Goal: Task Accomplishment & Management: Manage account settings

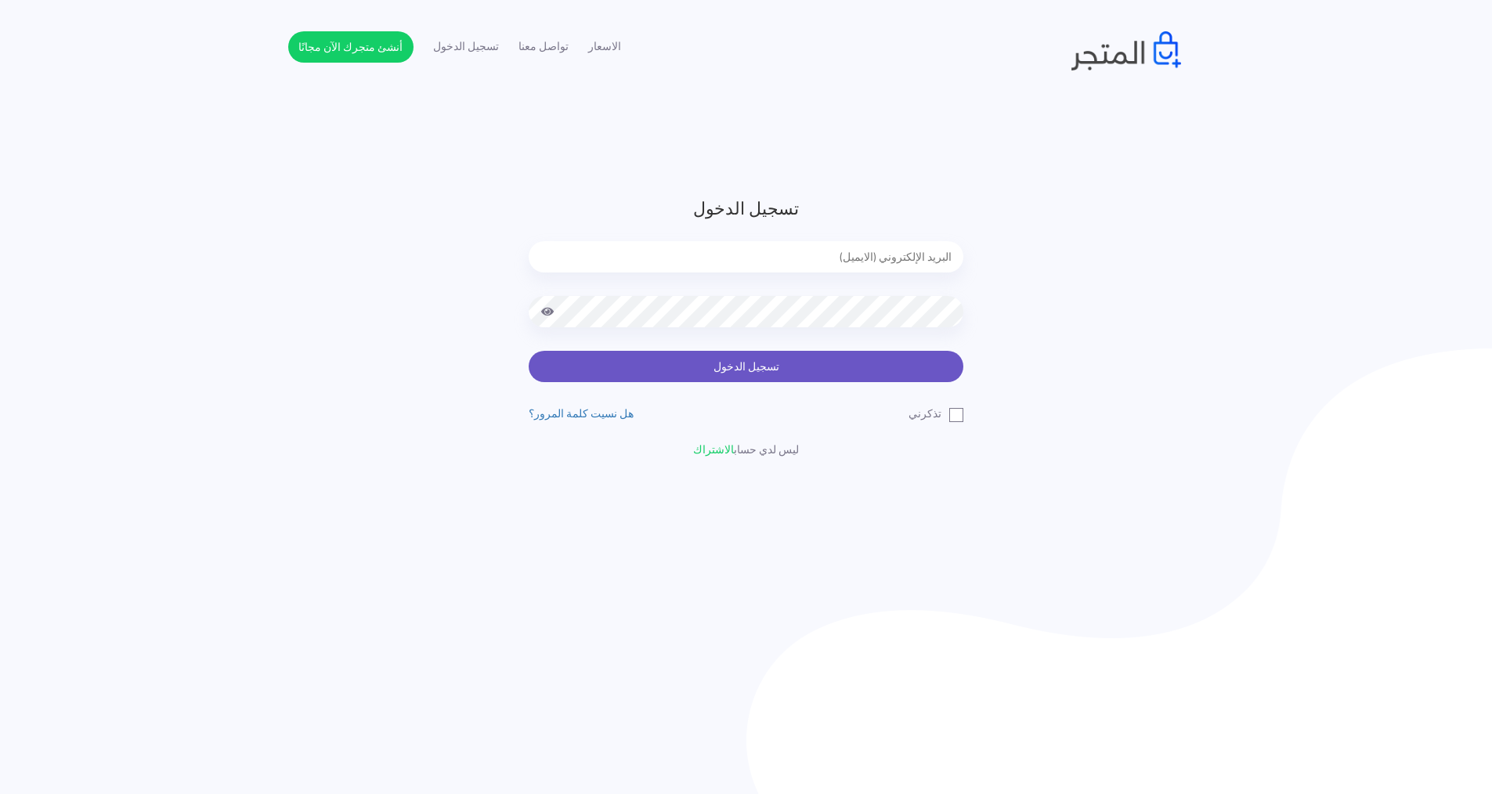
type input "express.laptop@outlook.com"
click at [796, 370] on button "تسجيل الدخول" at bounding box center [745, 366] width 435 height 31
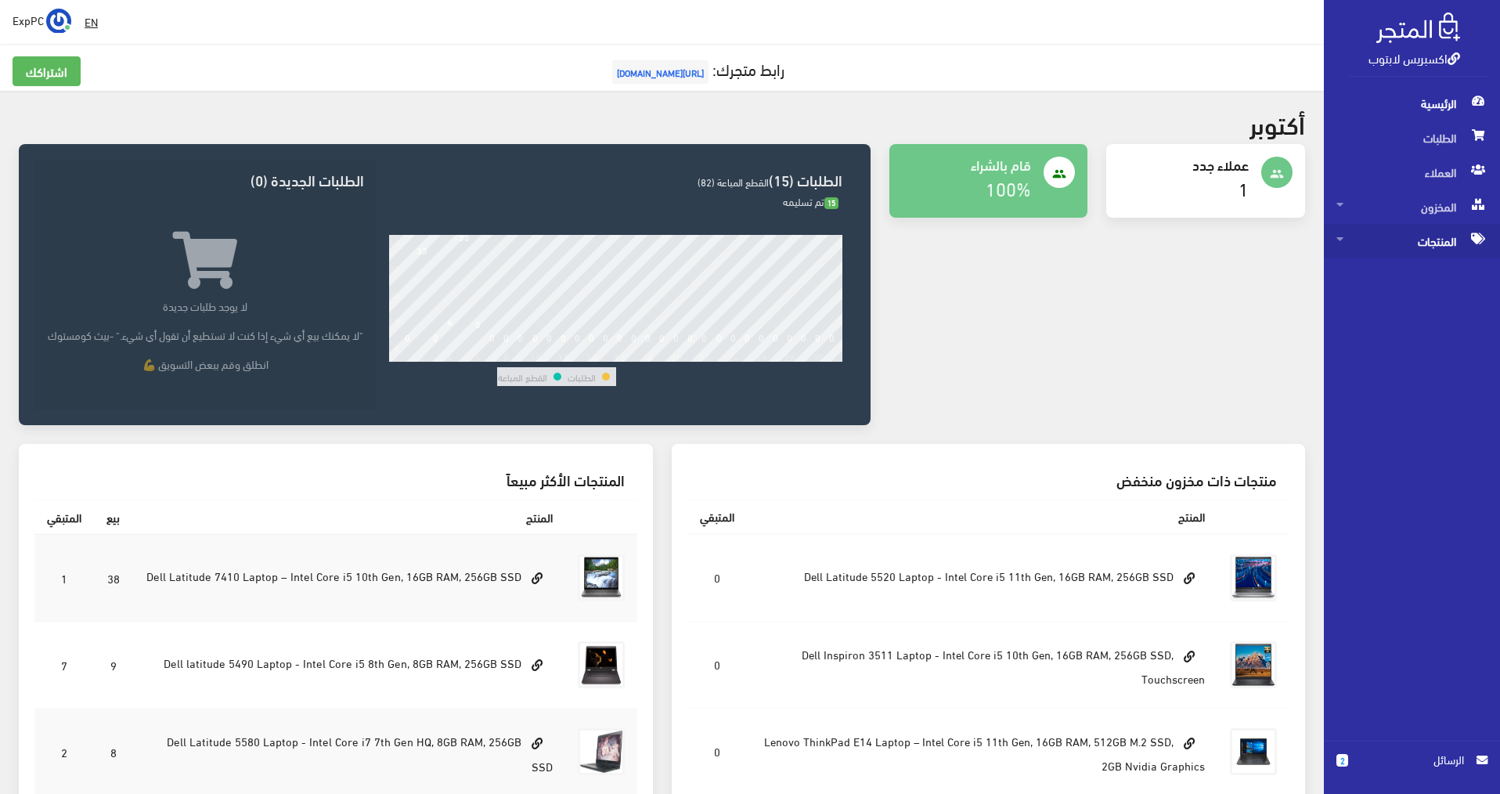
click at [1440, 233] on span "المنتجات" at bounding box center [1411, 241] width 151 height 34
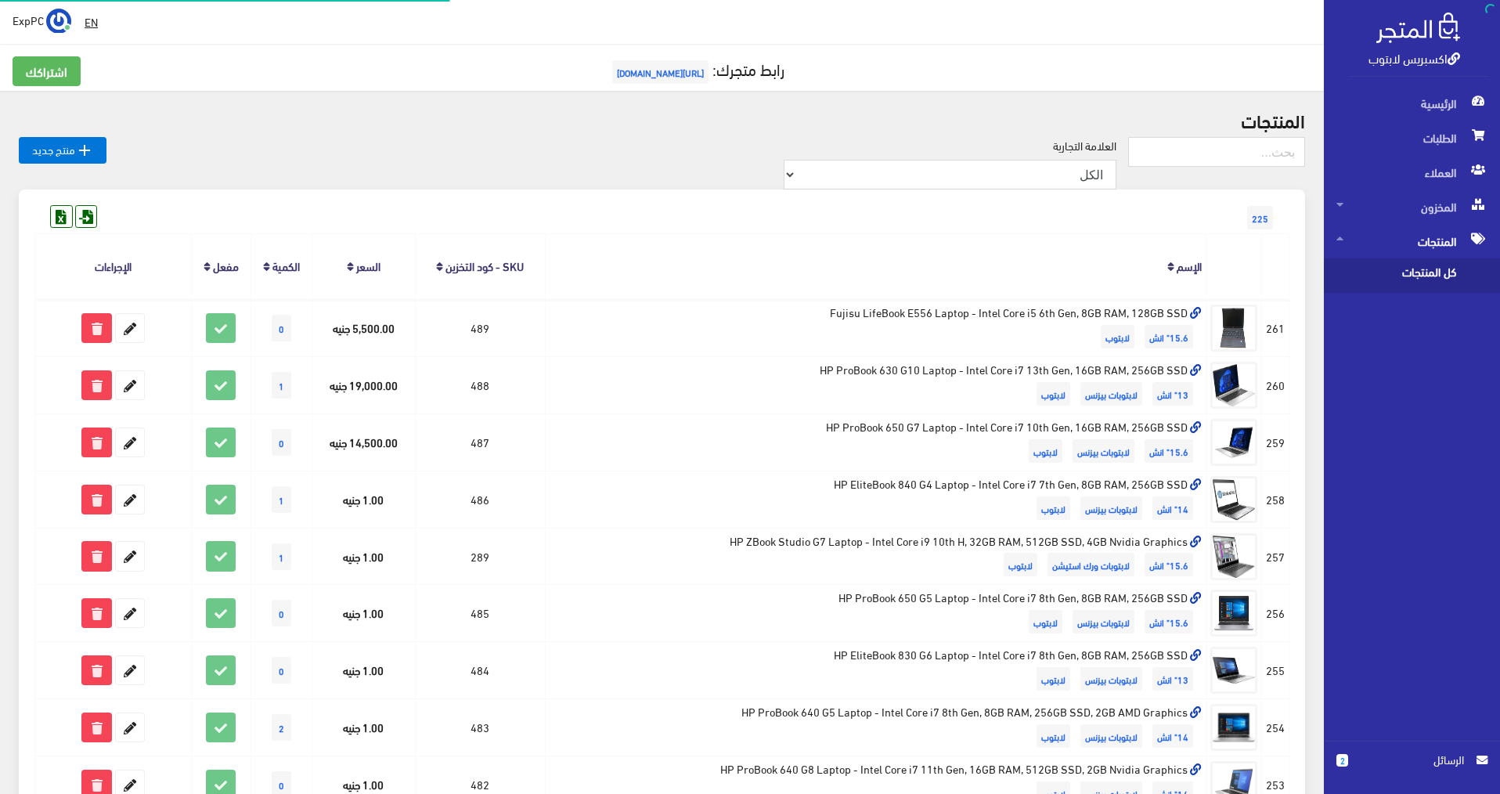
click at [1395, 266] on span "كل المنتجات" at bounding box center [1395, 275] width 119 height 34
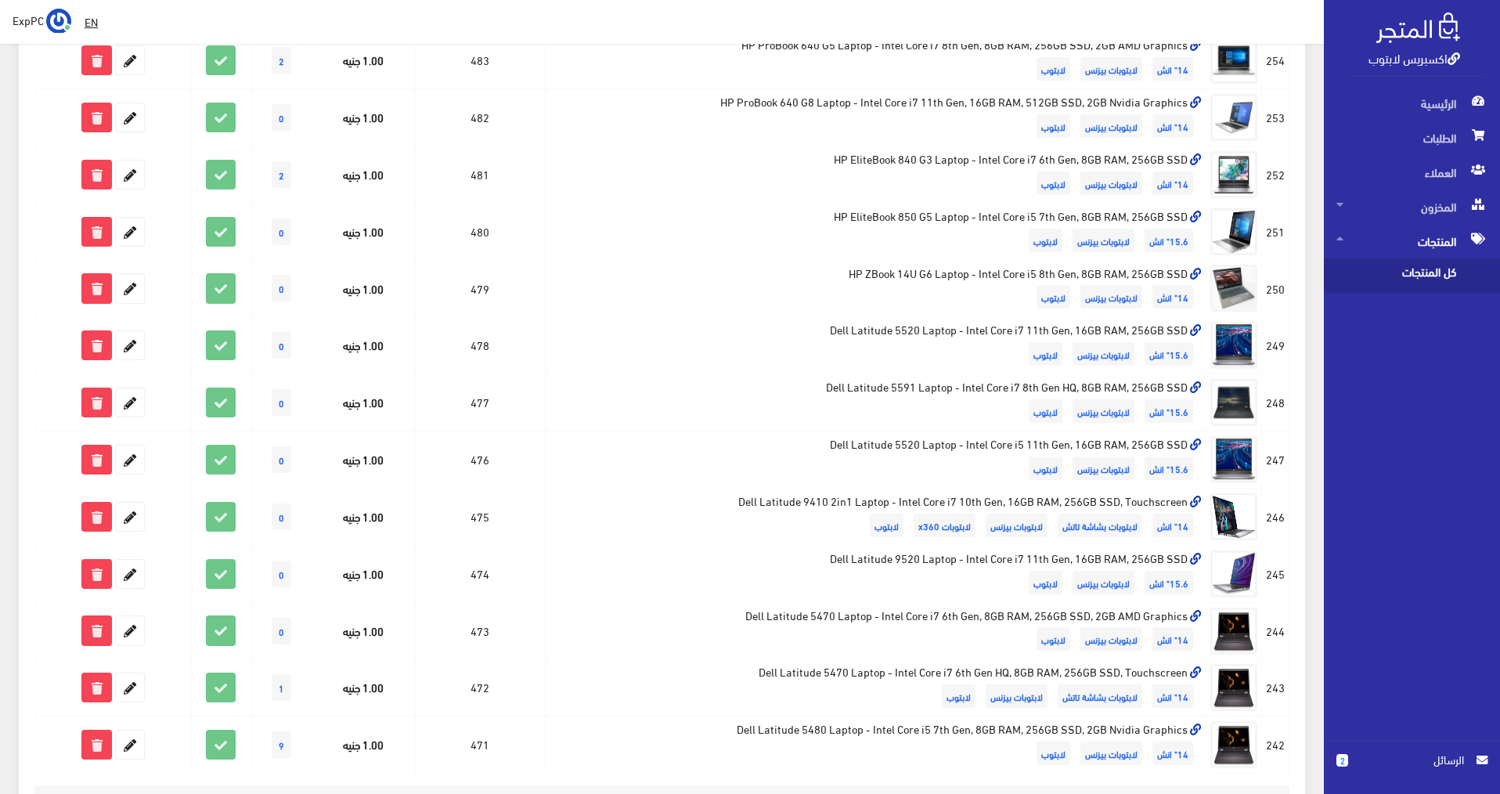
scroll to position [839, 0]
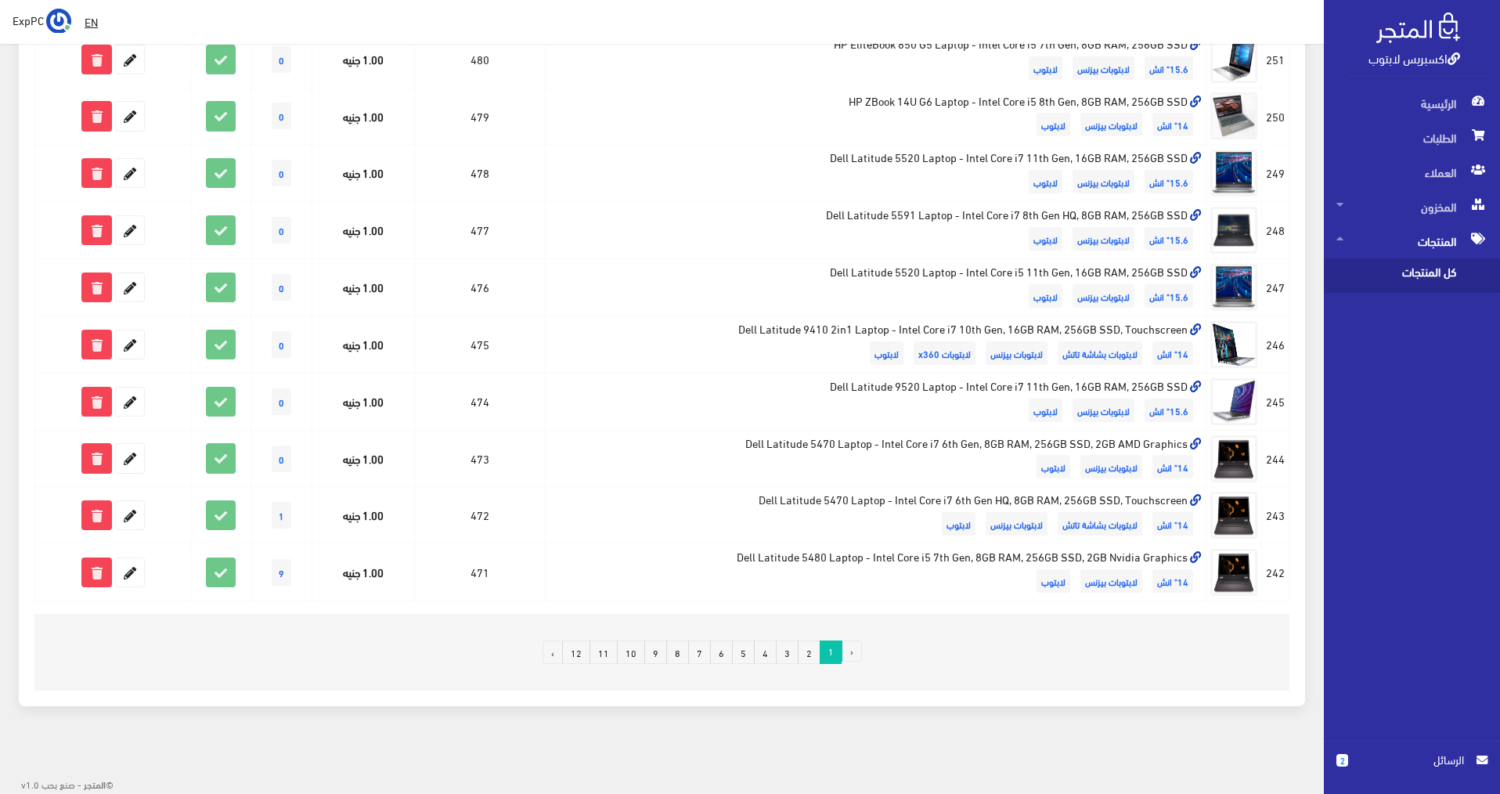
click at [588, 654] on link "12" at bounding box center [576, 651] width 28 height 23
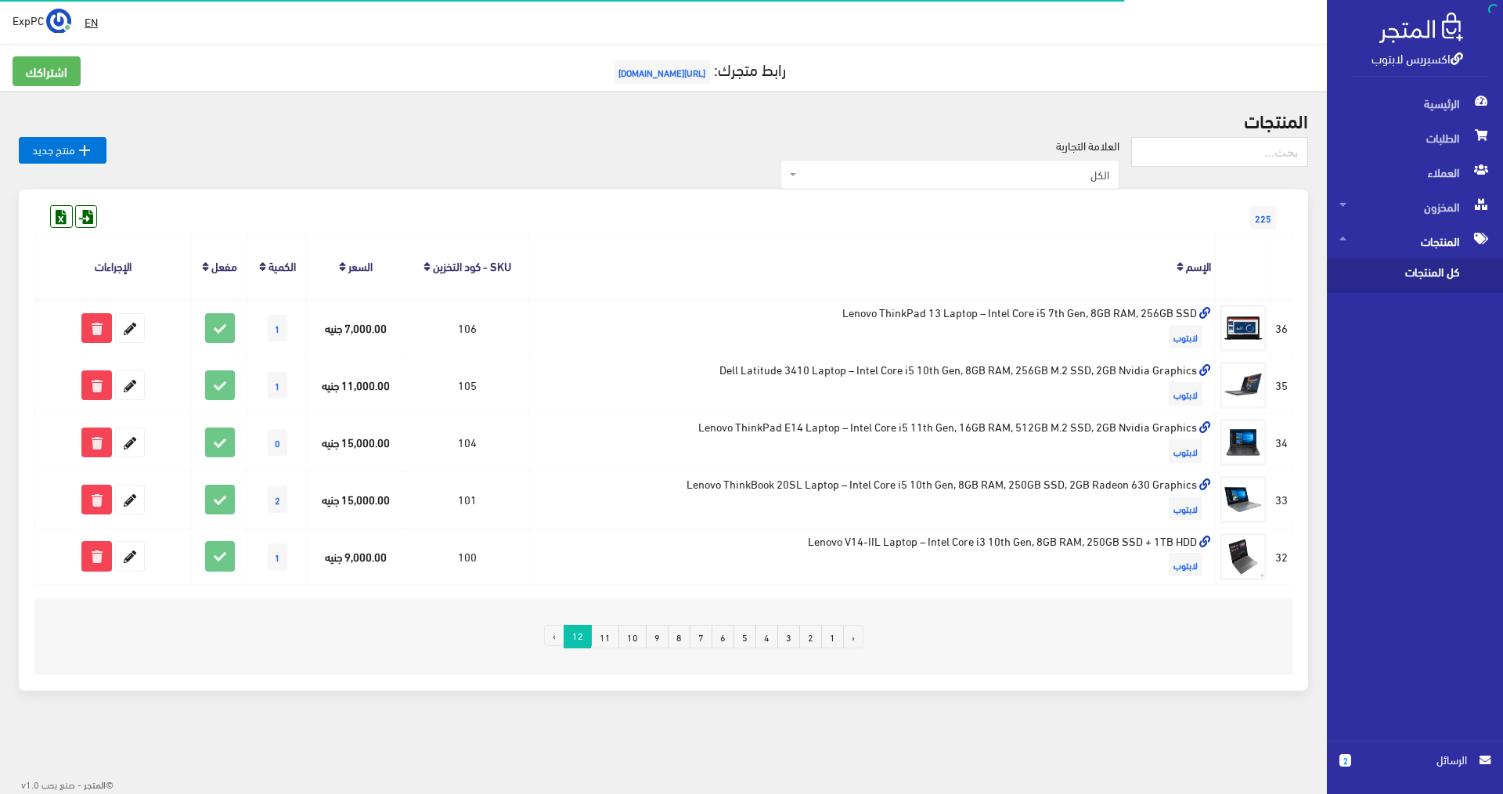
click at [561, 638] on li "›" at bounding box center [554, 636] width 20 height 23
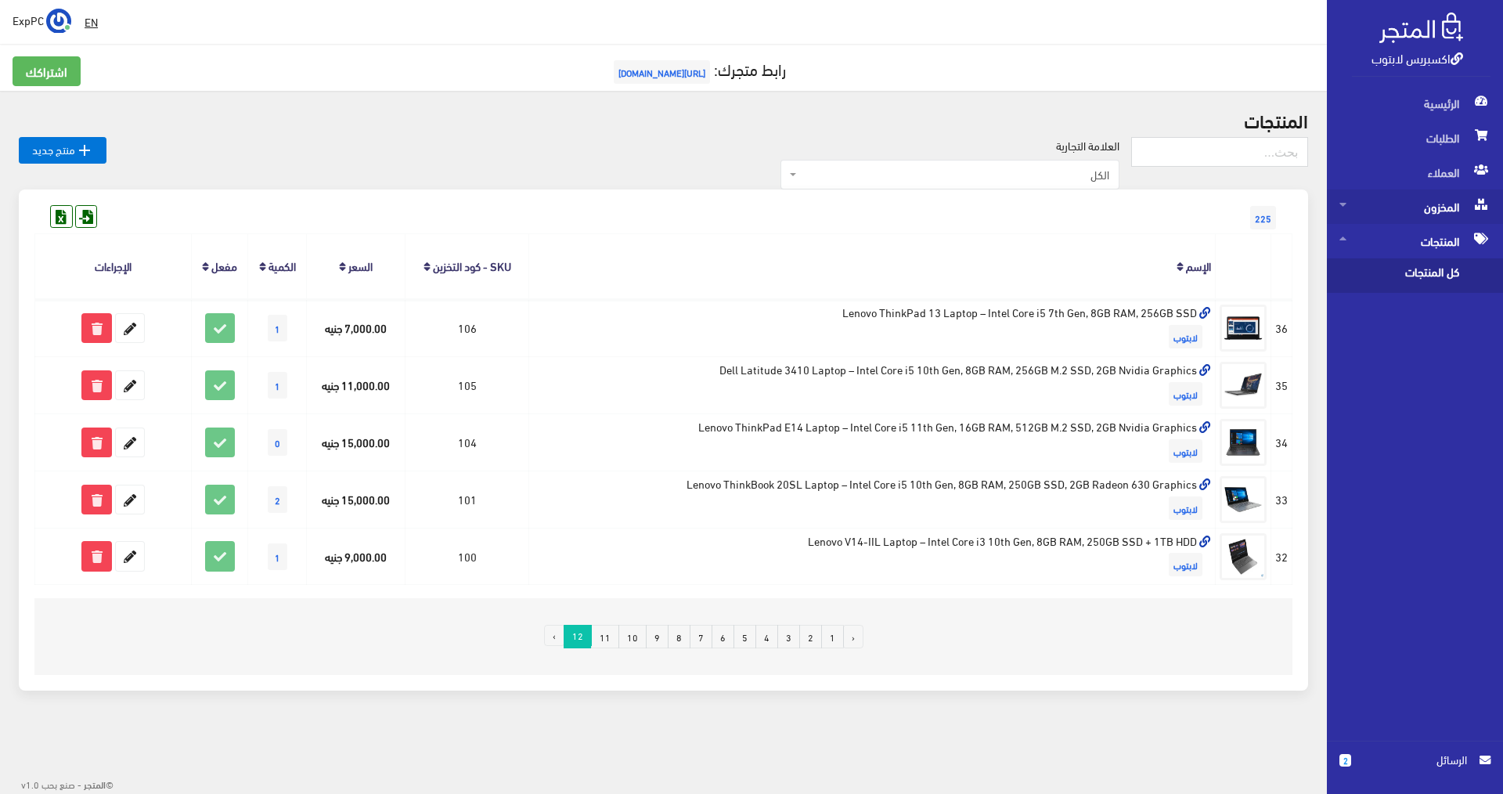
click at [1418, 197] on span "المخزون" at bounding box center [1415, 206] width 151 height 34
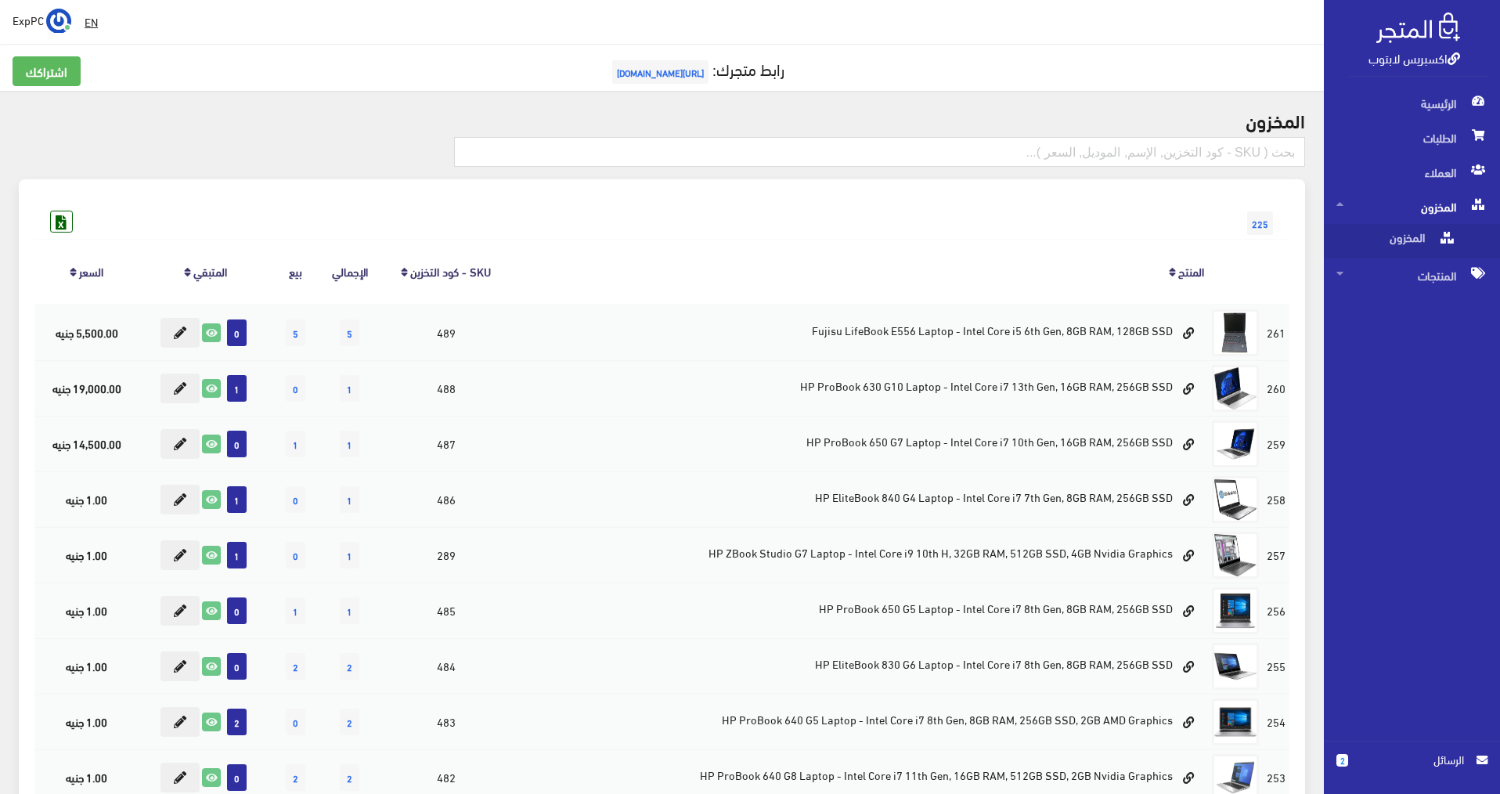
click at [31, 23] on span "ExpPC" at bounding box center [28, 20] width 31 height 20
click at [310, 124] on h2 "المخزون" at bounding box center [662, 120] width 1286 height 20
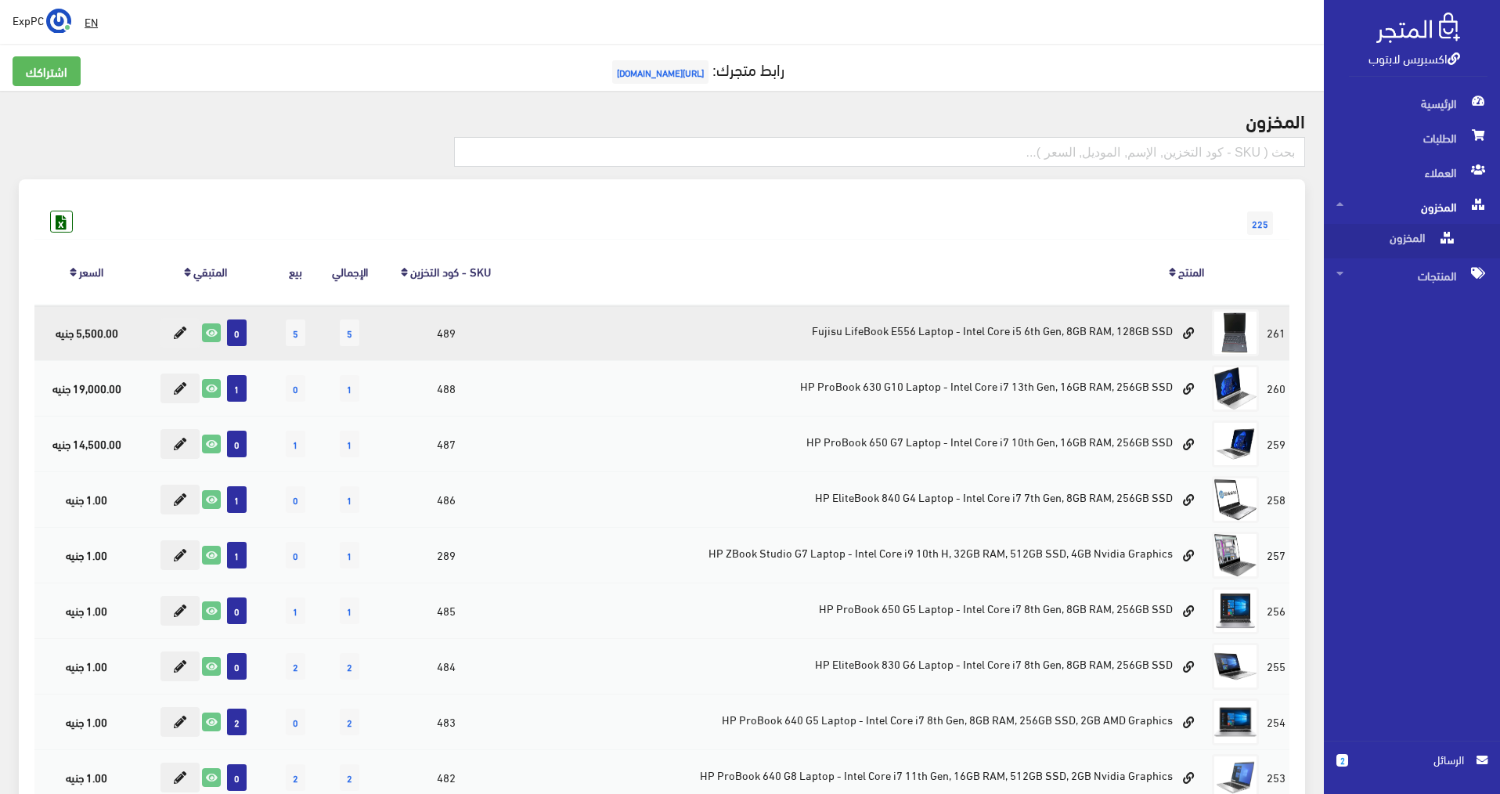
click at [298, 339] on span "5" at bounding box center [296, 332] width 20 height 27
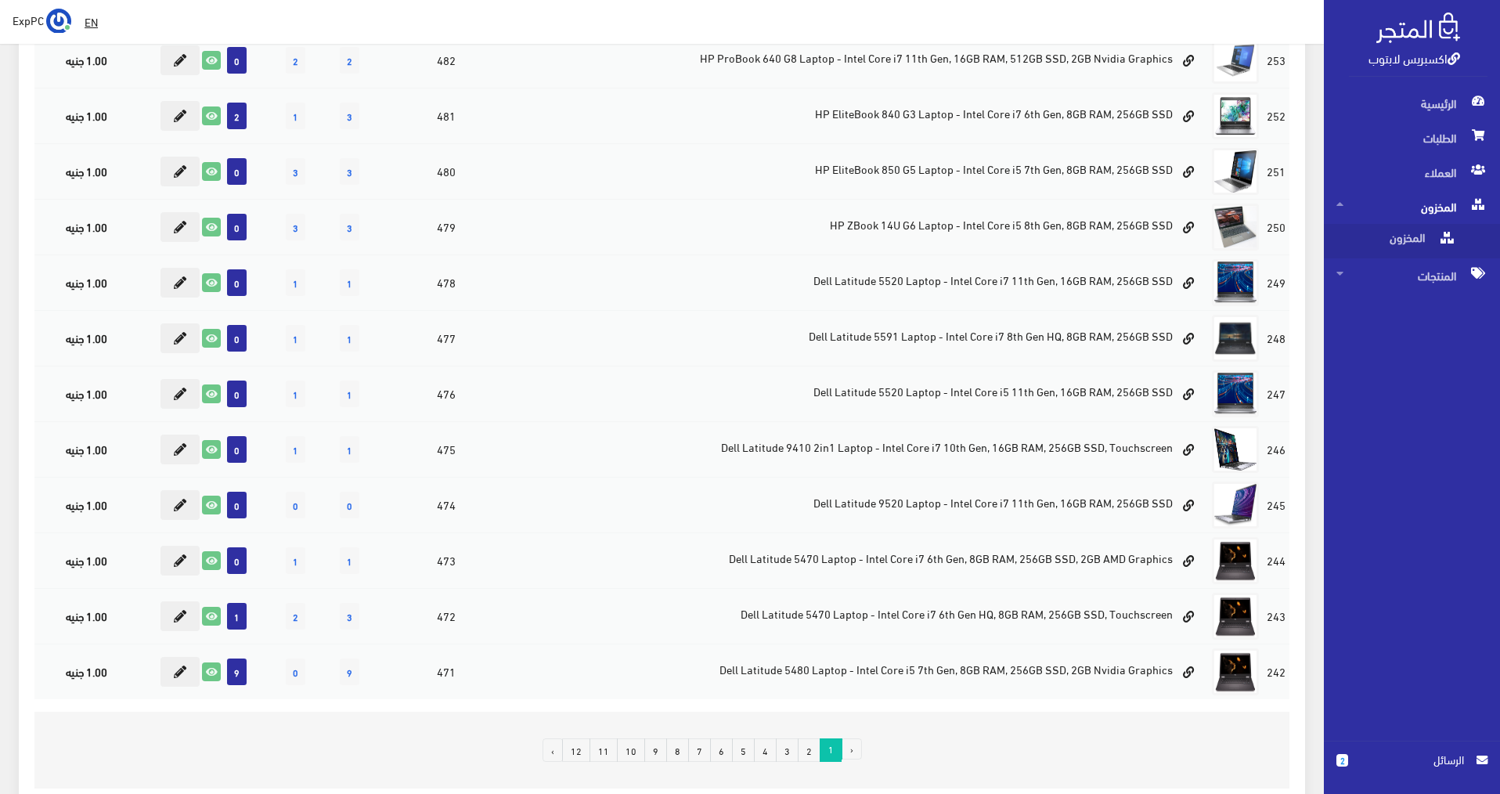
scroll to position [815, 0]
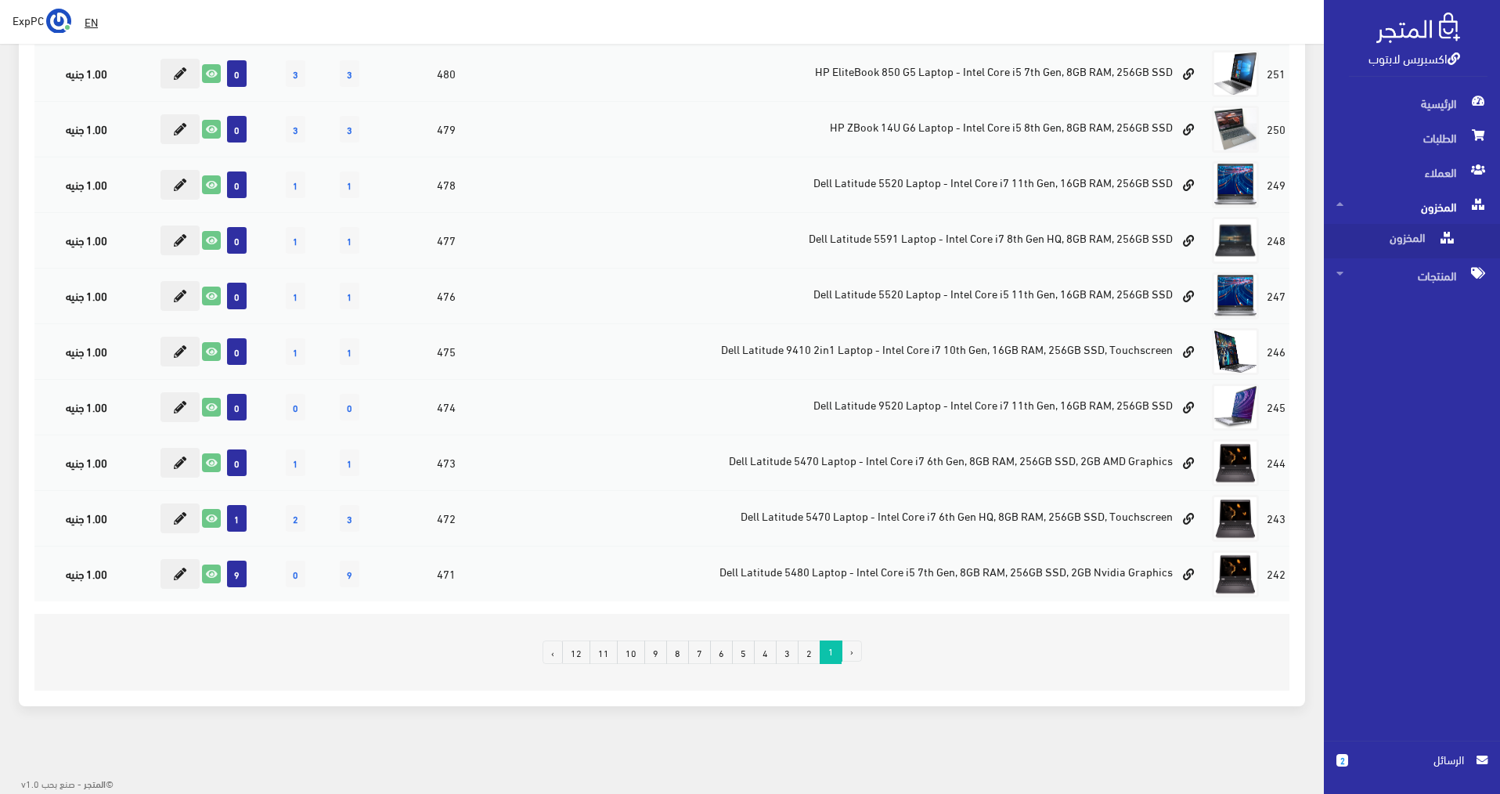
click at [835, 654] on span "1" at bounding box center [831, 650] width 23 height 21
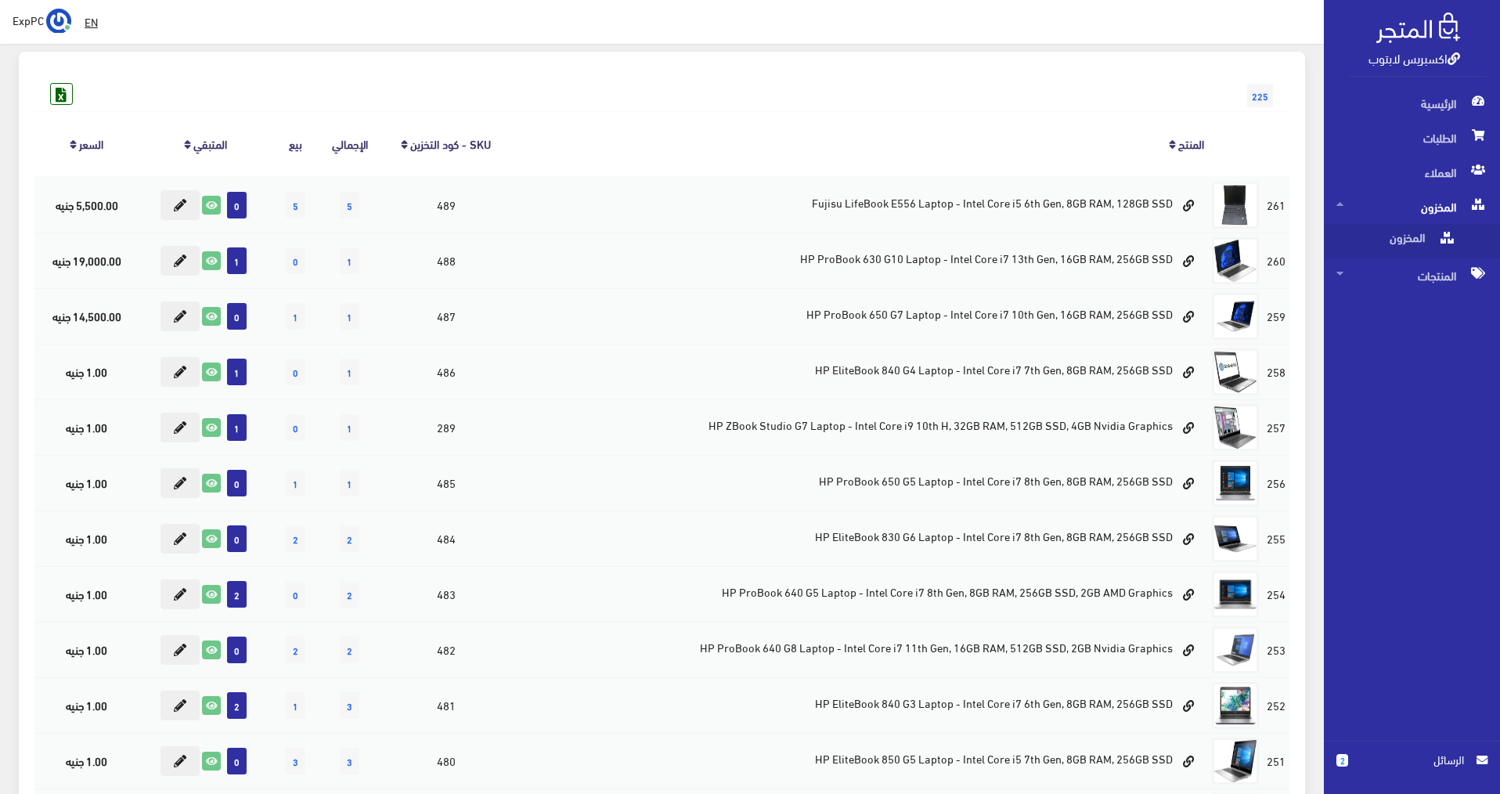
scroll to position [0, 0]
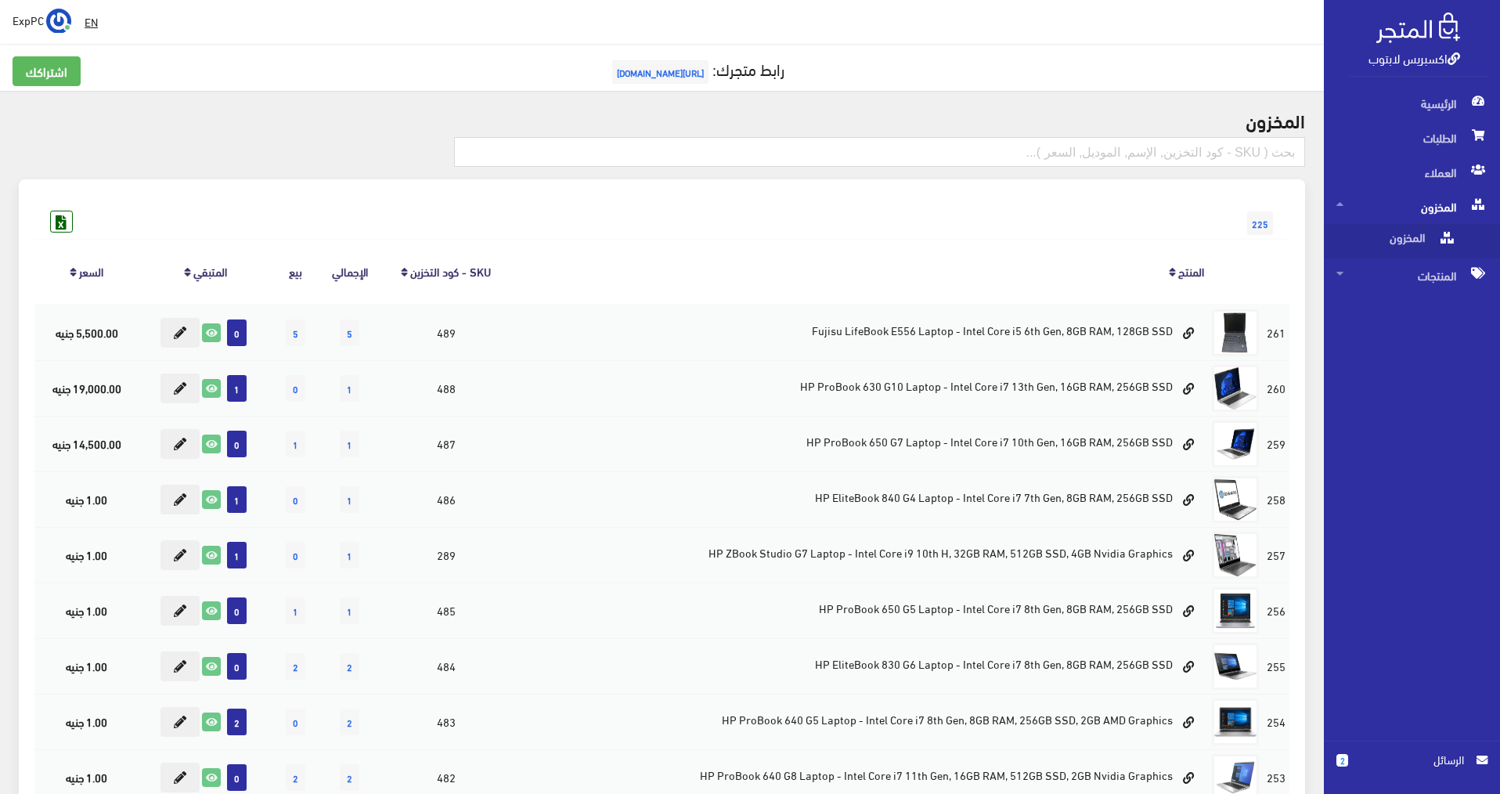
click at [593, 203] on div "225" at bounding box center [661, 207] width 1255 height 25
